Goal: Task Accomplishment & Management: Manage account settings

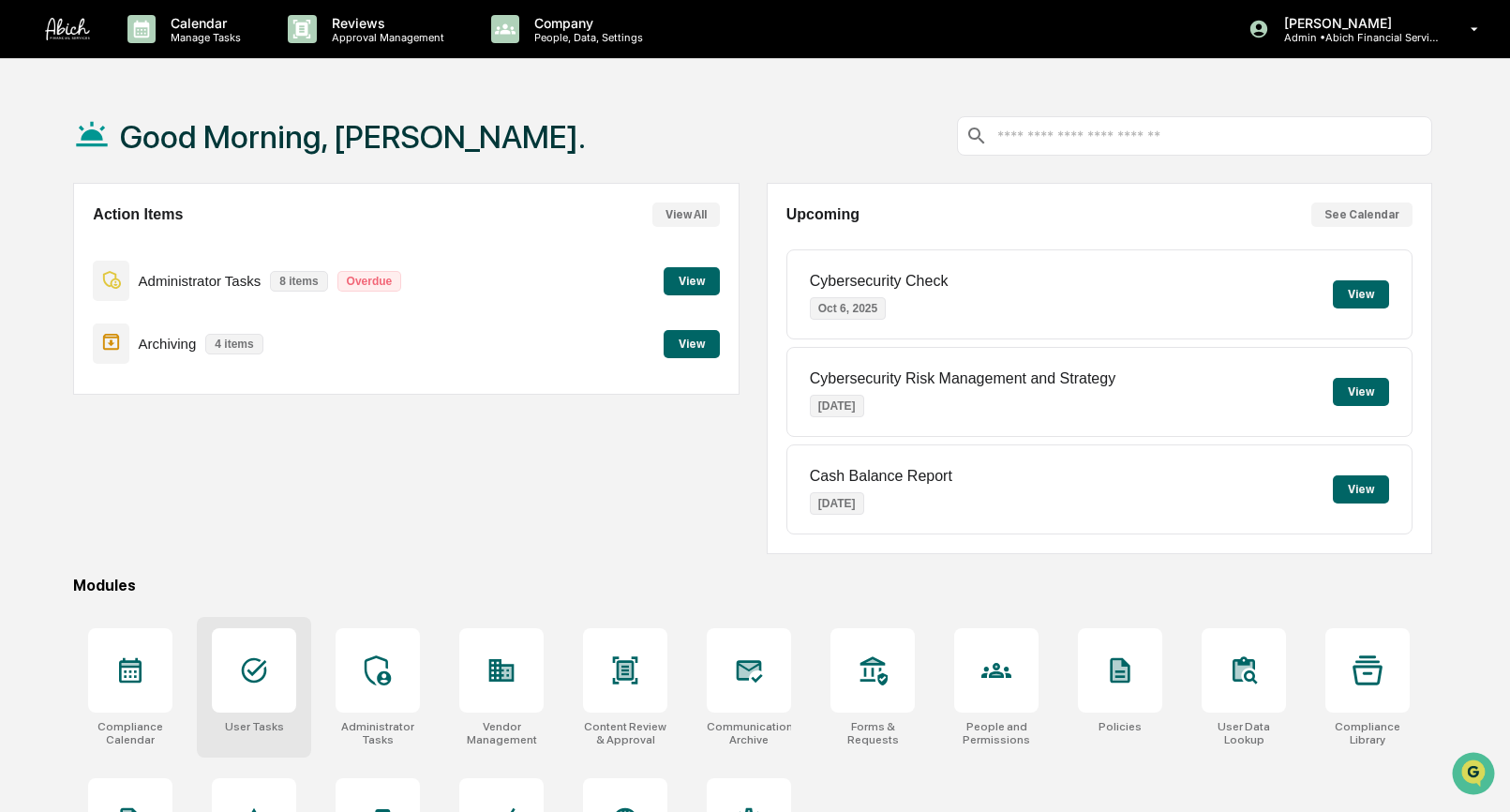
click at [253, 684] on icon at bounding box center [254, 670] width 30 height 30
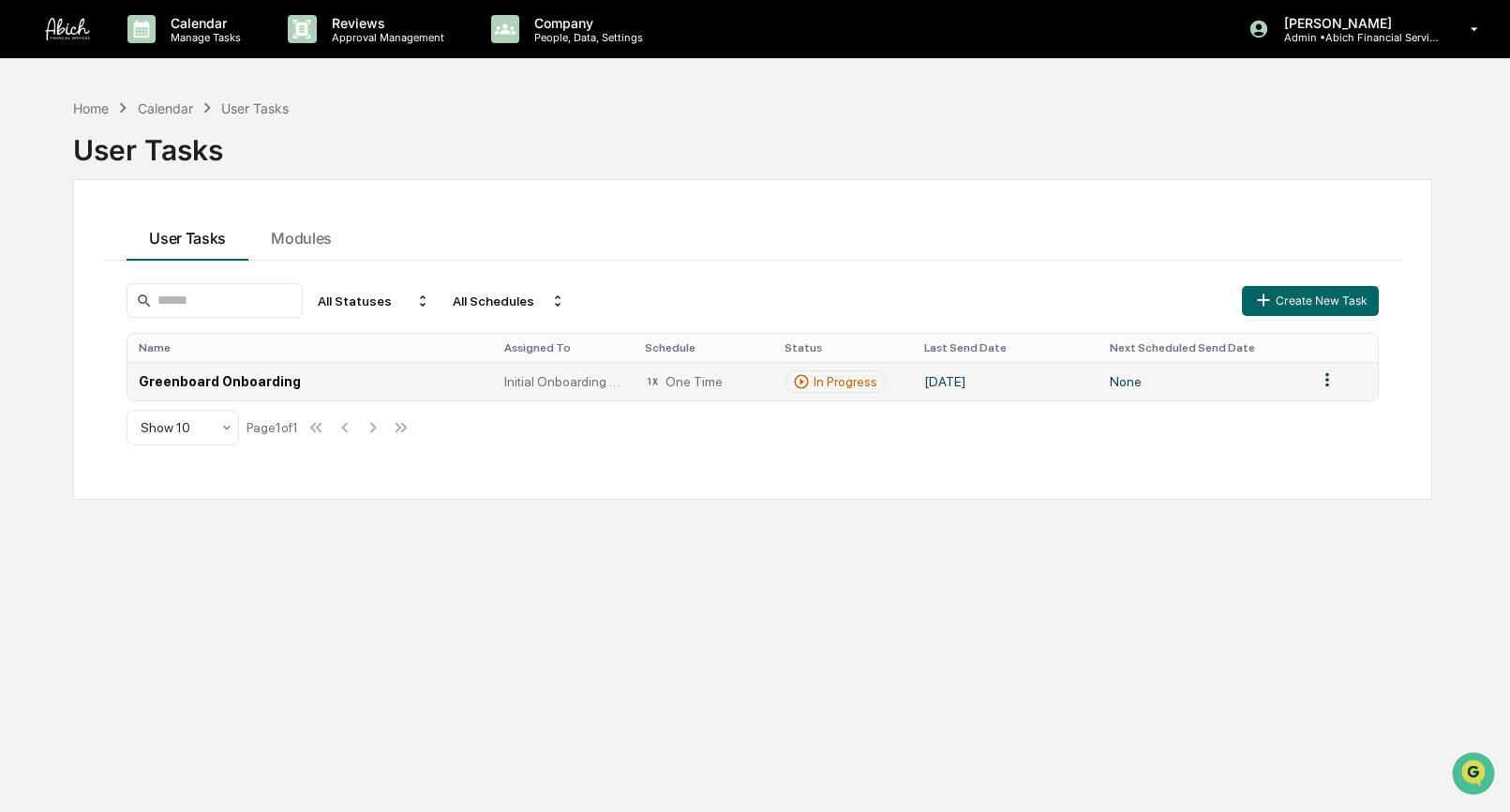
click at [274, 382] on td "Greenboard Onboarding" at bounding box center [311, 380] width 366 height 38
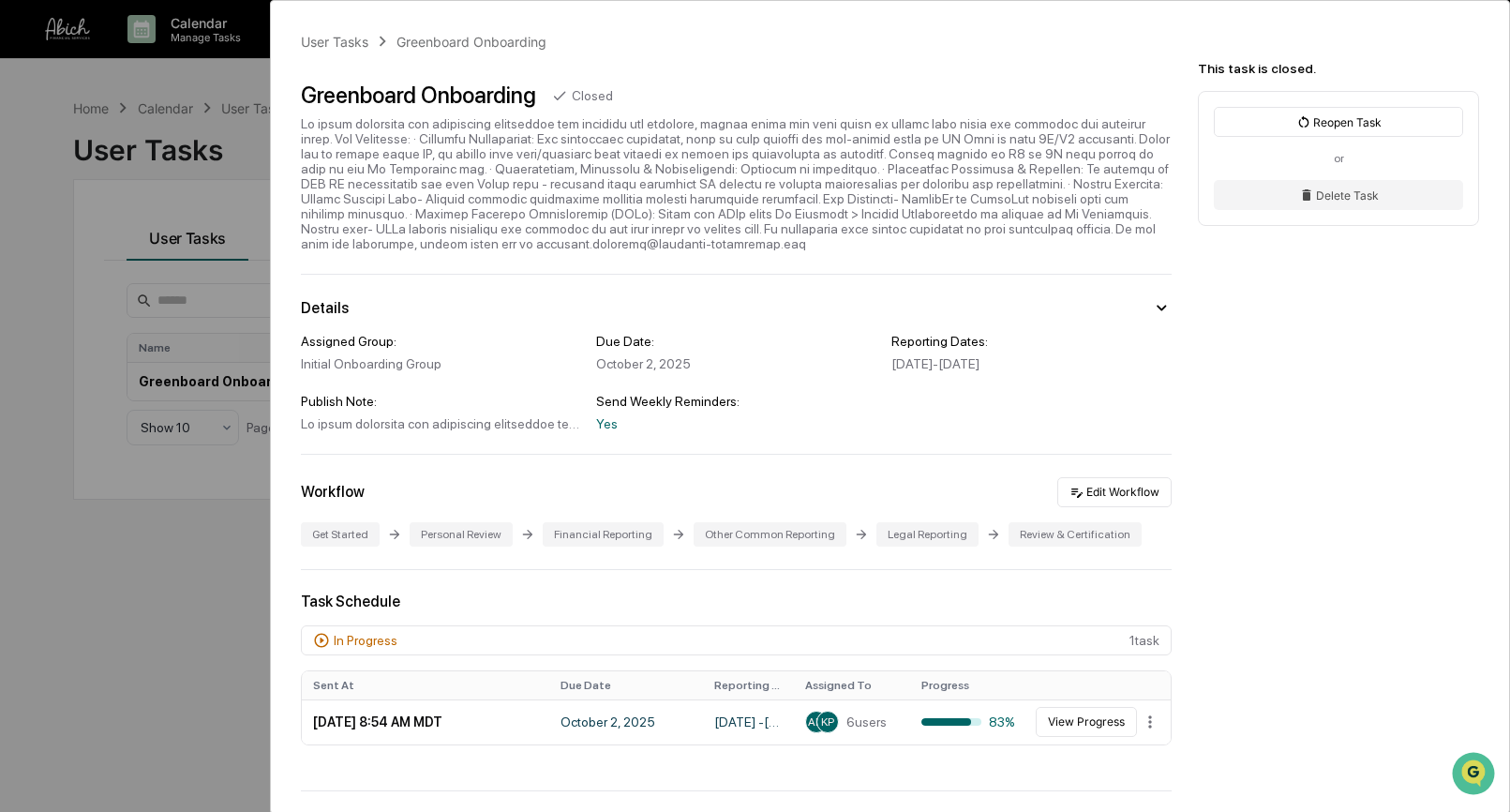
click at [232, 626] on div "User Tasks Greenboard Onboarding Greenboard Onboarding Closed Details Assigned …" at bounding box center [755, 406] width 1510 height 812
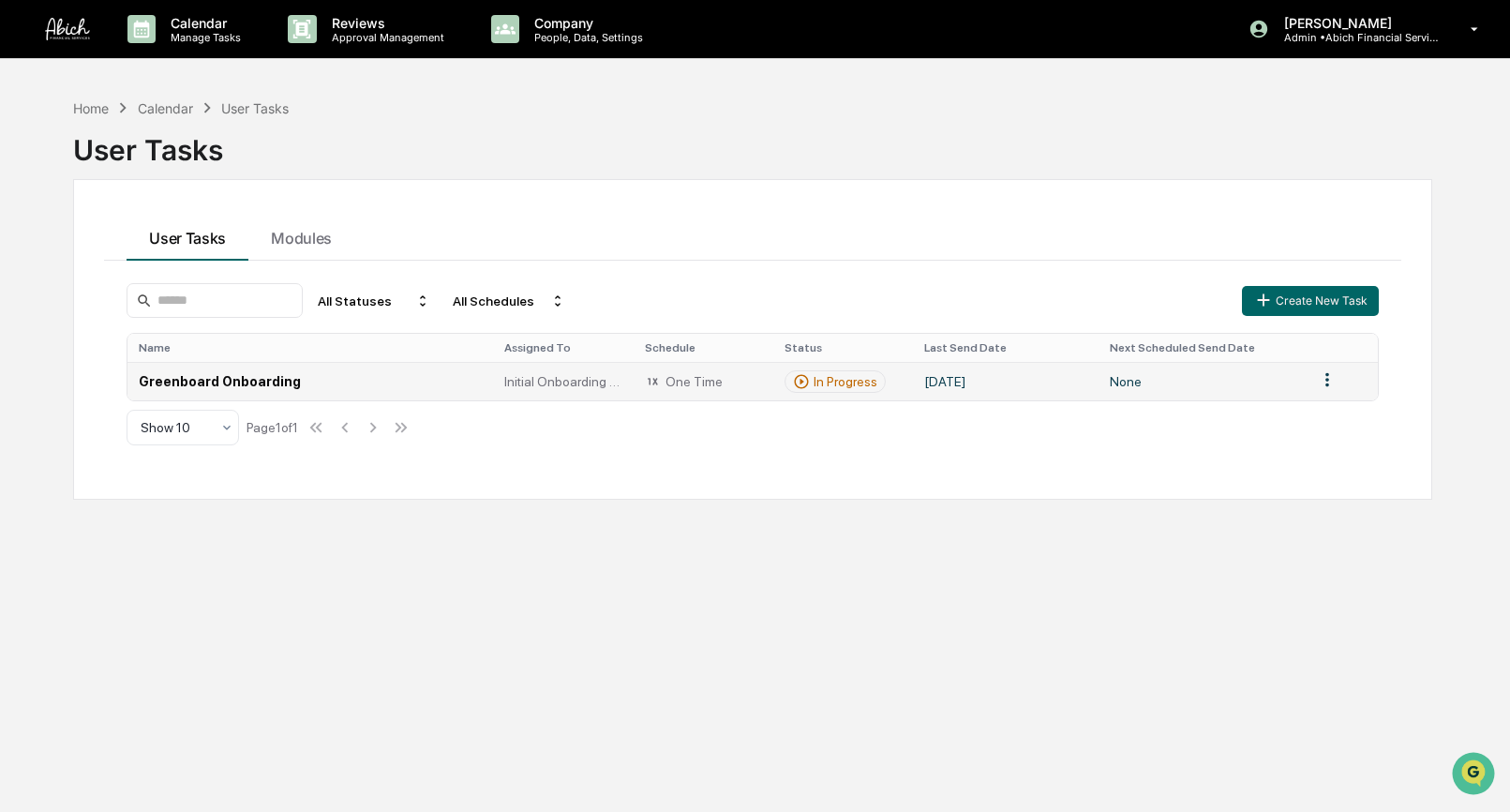
click at [202, 376] on td "Greenboard Onboarding" at bounding box center [311, 380] width 366 height 38
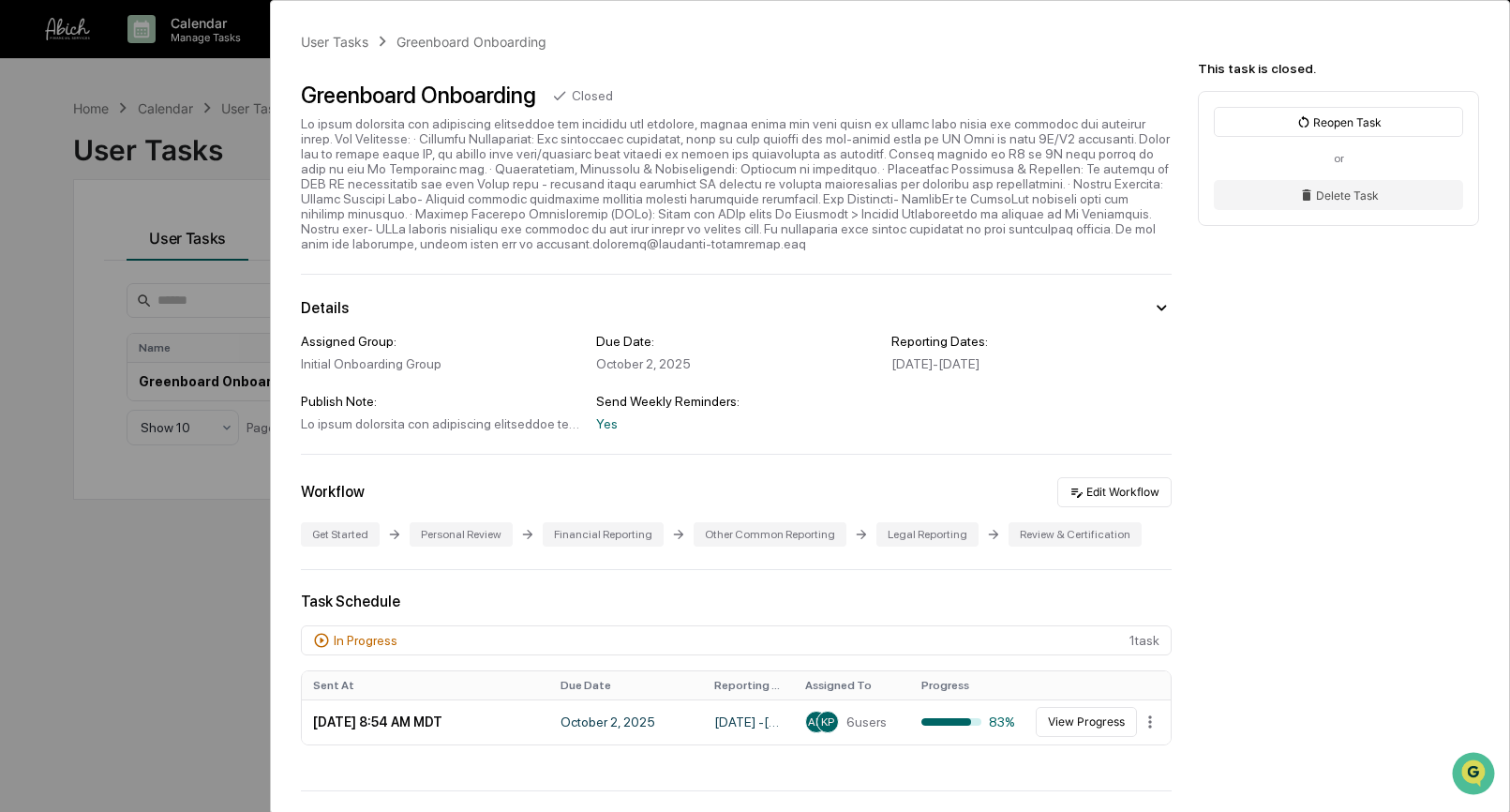
click at [167, 582] on div "User Tasks Greenboard Onboarding Greenboard Onboarding Closed Details Assigned …" at bounding box center [755, 406] width 1510 height 812
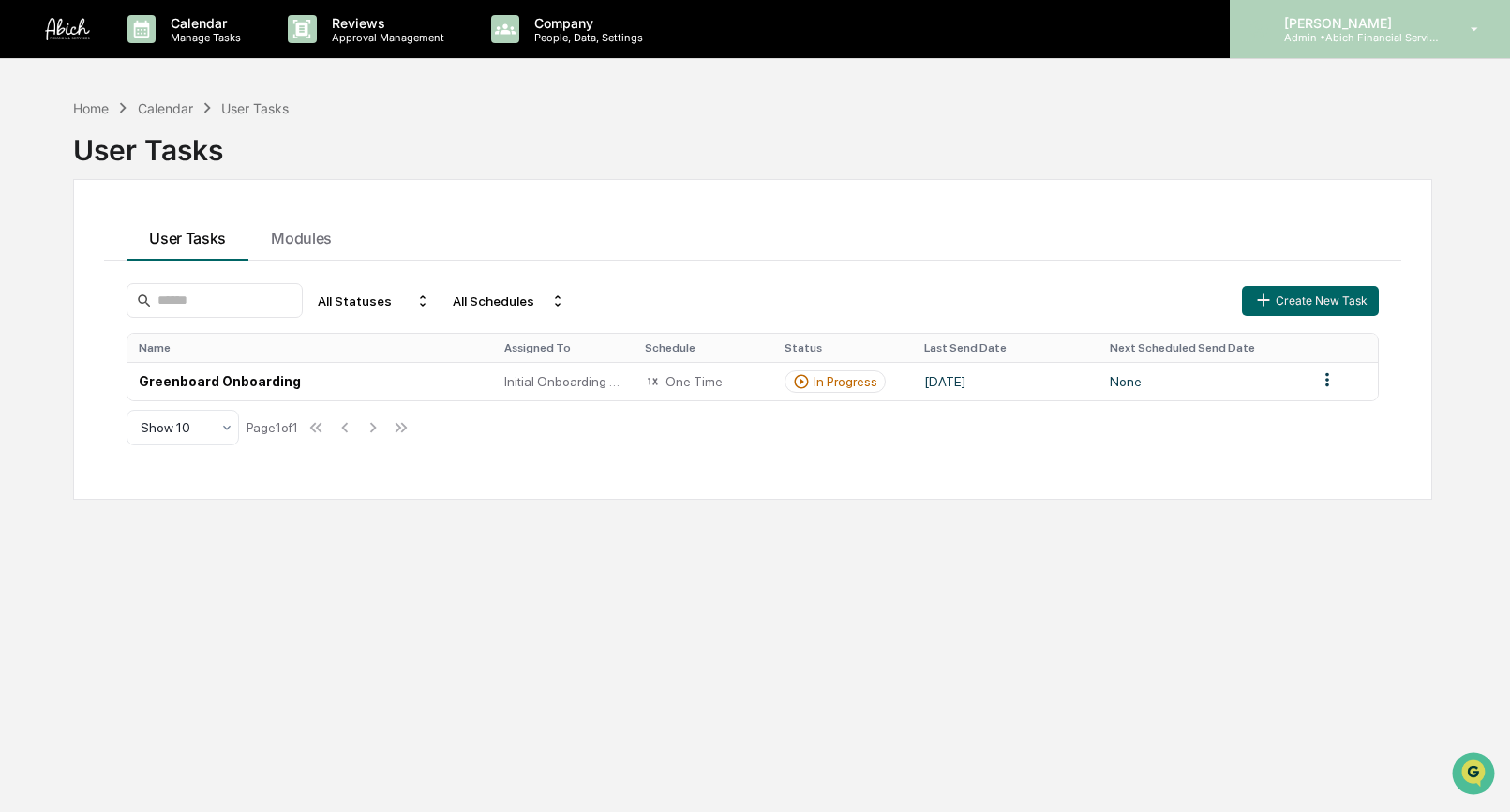
click at [1348, 46] on div "Caroline Iannucci Admin • Abich Financial Services" at bounding box center [1369, 29] width 280 height 58
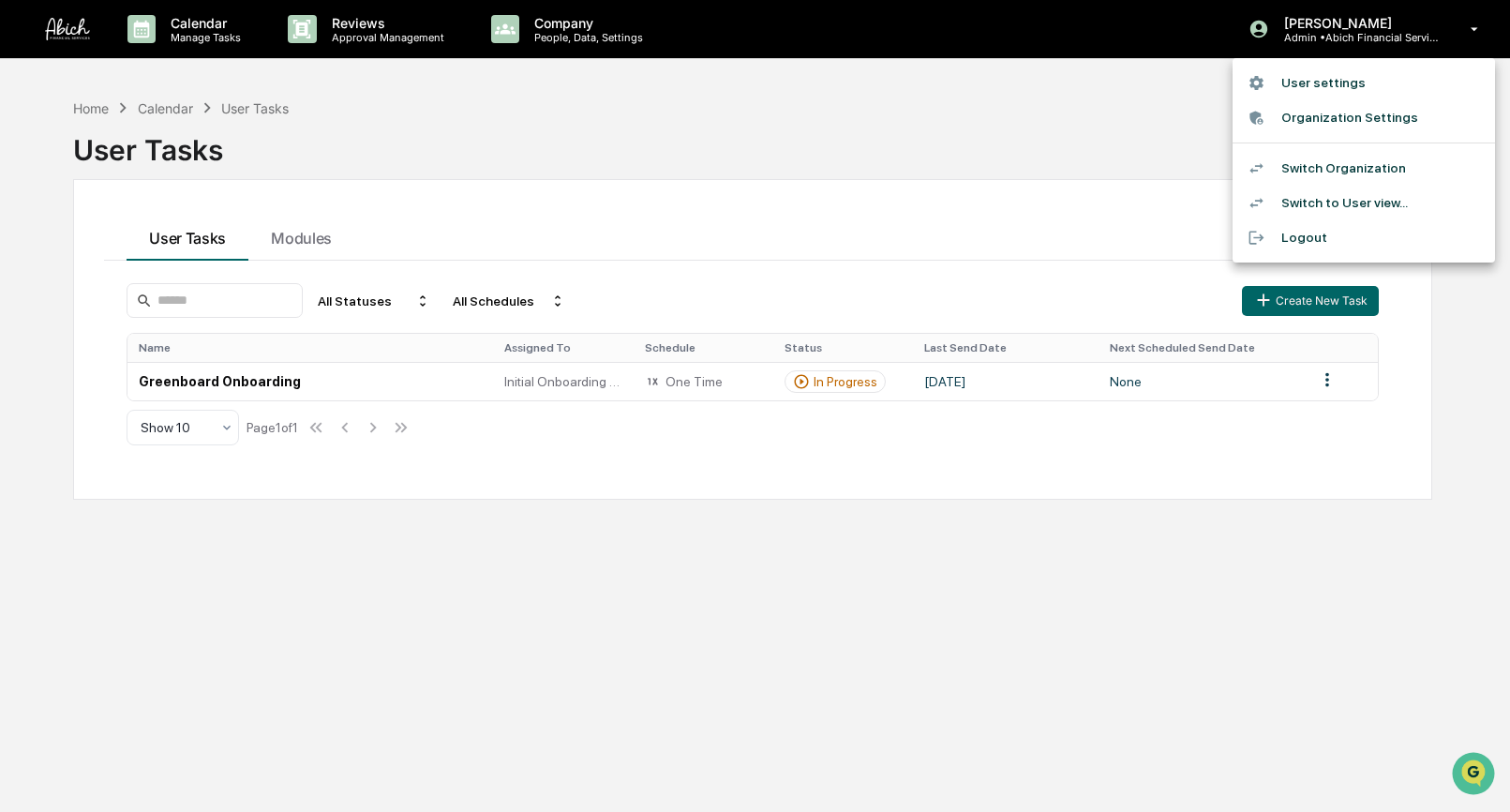
click at [1329, 165] on li "Switch Organization" at bounding box center [1364, 168] width 262 height 34
